Goal: Task Accomplishment & Management: Understand process/instructions

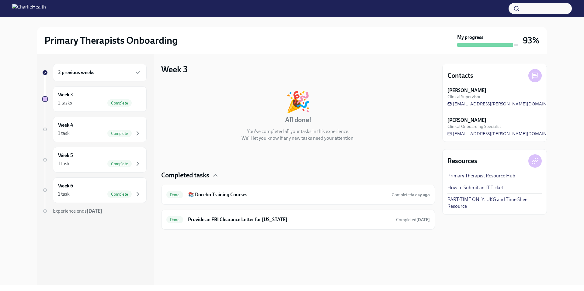
drag, startPoint x: 530, startPoint y: 39, endPoint x: 477, endPoint y: 55, distance: 55.5
click at [529, 39] on h3 "93%" at bounding box center [530, 40] width 17 height 11
click at [96, 97] on div "Week 3 2 tasks Complete" at bounding box center [99, 98] width 83 height 15
click at [103, 132] on div "1 task Complete" at bounding box center [99, 133] width 83 height 7
click at [110, 153] on div "Week 5 1 task Complete" at bounding box center [99, 159] width 83 height 15
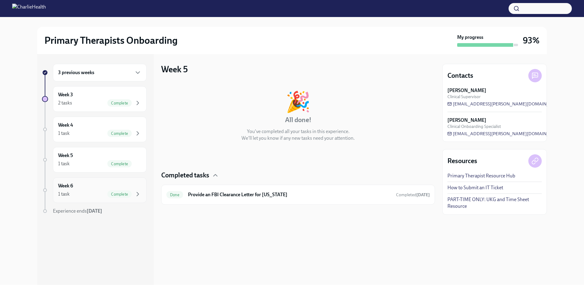
click at [114, 187] on div "Week 6 1 task Complete" at bounding box center [99, 190] width 83 height 15
click at [98, 72] on div "3 previous weeks" at bounding box center [99, 72] width 83 height 7
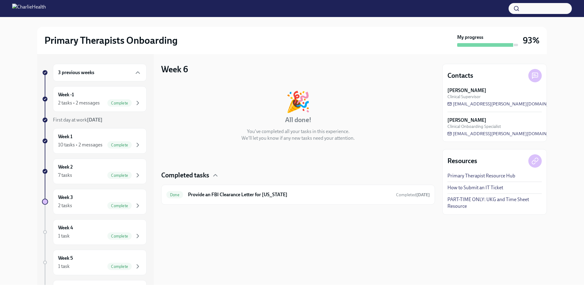
click at [101, 74] on div "3 previous weeks" at bounding box center [99, 72] width 83 height 7
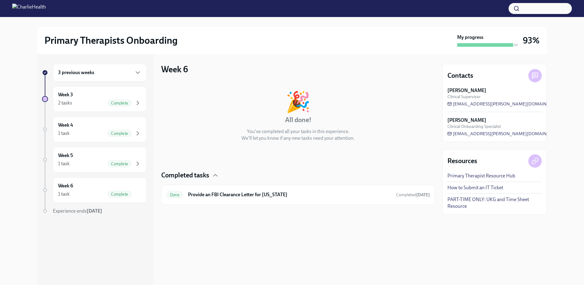
click at [101, 74] on div "3 previous weeks" at bounding box center [99, 72] width 83 height 7
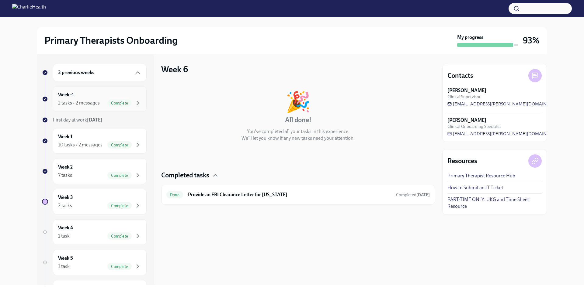
click at [107, 101] on span "Complete" at bounding box center [119, 103] width 24 height 5
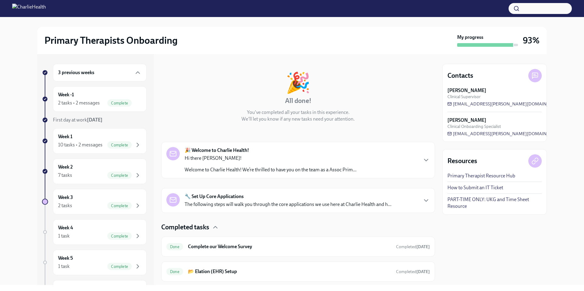
scroll to position [35, 0]
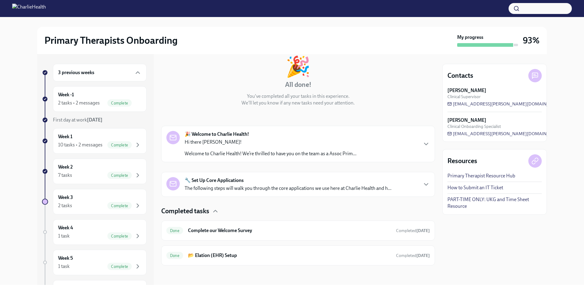
click at [216, 148] on div "Hi there [PERSON_NAME]! Welcome to Charlie Health! We’re thrilled to have you o…" at bounding box center [270, 148] width 172 height 18
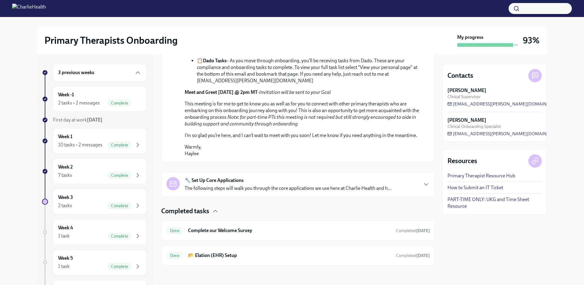
scroll to position [367, 0]
click at [254, 192] on p "The following steps will walk you through the core applications we use here at …" at bounding box center [287, 188] width 207 height 7
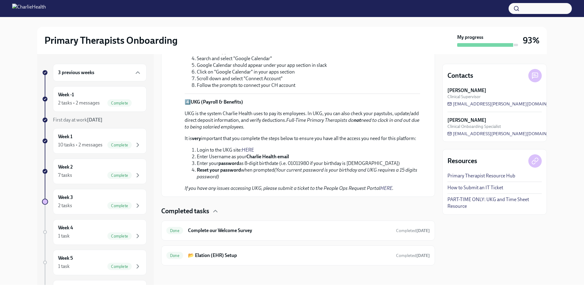
scroll to position [760, 0]
click at [88, 104] on div "2 tasks • 2 messages" at bounding box center [79, 103] width 42 height 7
click at [95, 147] on div "10 tasks • 2 messages" at bounding box center [80, 145] width 44 height 7
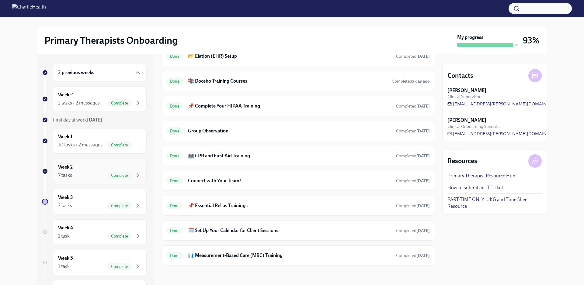
click at [85, 173] on div "Week 2 7 tasks Complete" at bounding box center [99, 171] width 83 height 15
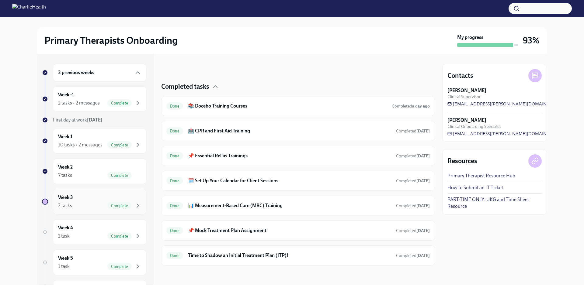
scroll to position [89, 0]
click at [88, 209] on div "2 tasks Complete" at bounding box center [99, 205] width 83 height 7
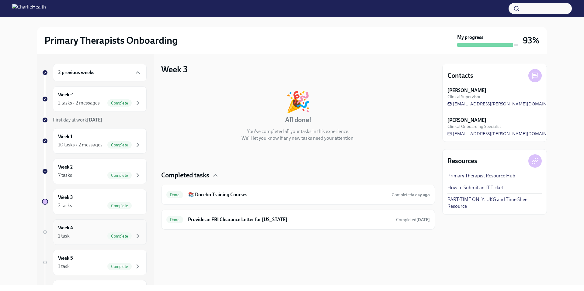
drag, startPoint x: 87, startPoint y: 246, endPoint x: 92, endPoint y: 243, distance: 6.4
click at [86, 245] on div "Week 4 1 task Complete" at bounding box center [100, 232] width 94 height 26
click at [91, 275] on div "Week 5 1 task Complete" at bounding box center [100, 263] width 94 height 26
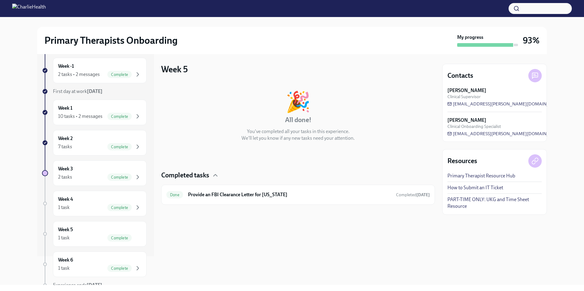
scroll to position [63, 0]
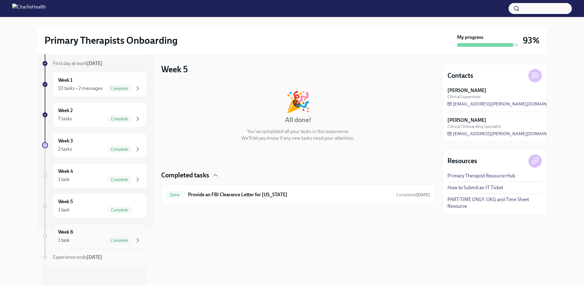
click at [90, 241] on div "1 task Complete" at bounding box center [99, 240] width 83 height 7
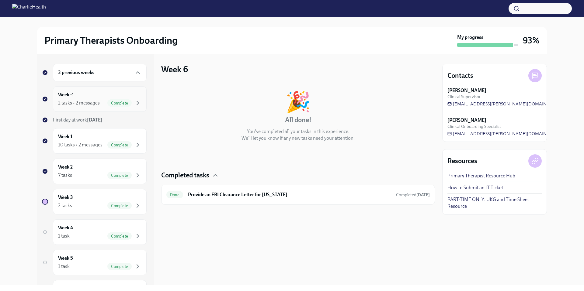
click at [90, 102] on div "2 tasks • 2 messages" at bounding box center [79, 103] width 42 height 7
